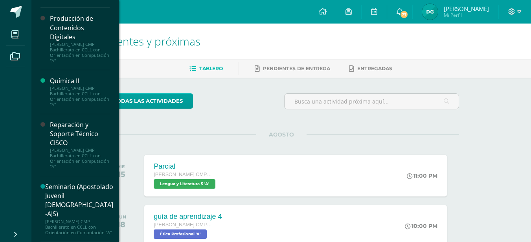
scroll to position [804, 0]
click at [65, 133] on div "Reparación y Soporte Técnico CISCO" at bounding box center [80, 134] width 60 height 27
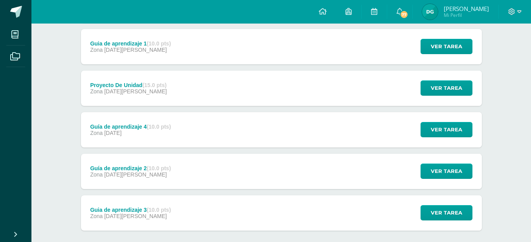
scroll to position [157, 0]
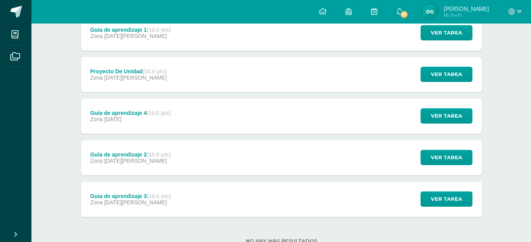
click at [224, 77] on div "Proyecto De Unidad (15.0 pts) Zona [DATE] Ver tarea Proyecto De Unidad Reparaci…" at bounding box center [281, 74] width 401 height 35
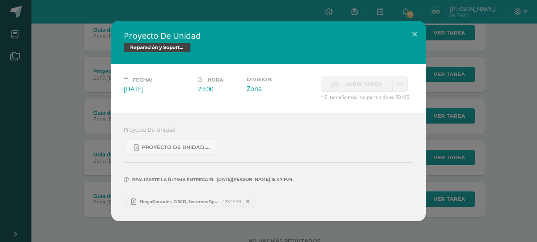
click at [55, 110] on div "Proyecto De Unidad Reparación y Soporte Técnico CISCO Fecha: [DATE][PERSON_NAME…" at bounding box center [268, 121] width 531 height 200
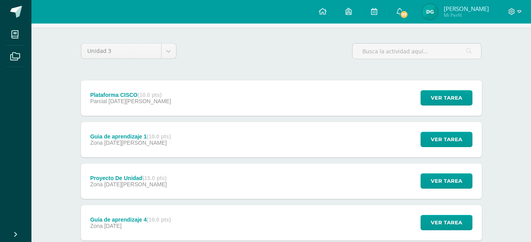
scroll to position [27, 0]
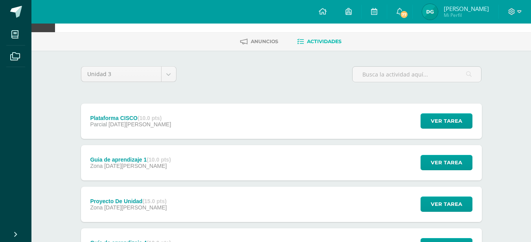
click at [40, 91] on div "Reparación y Soporte Técnico CISCO Quinto Bachillerato CMP Bachillerato en CCLL…" at bounding box center [281, 197] width 500 height 403
